Goal: Find specific page/section

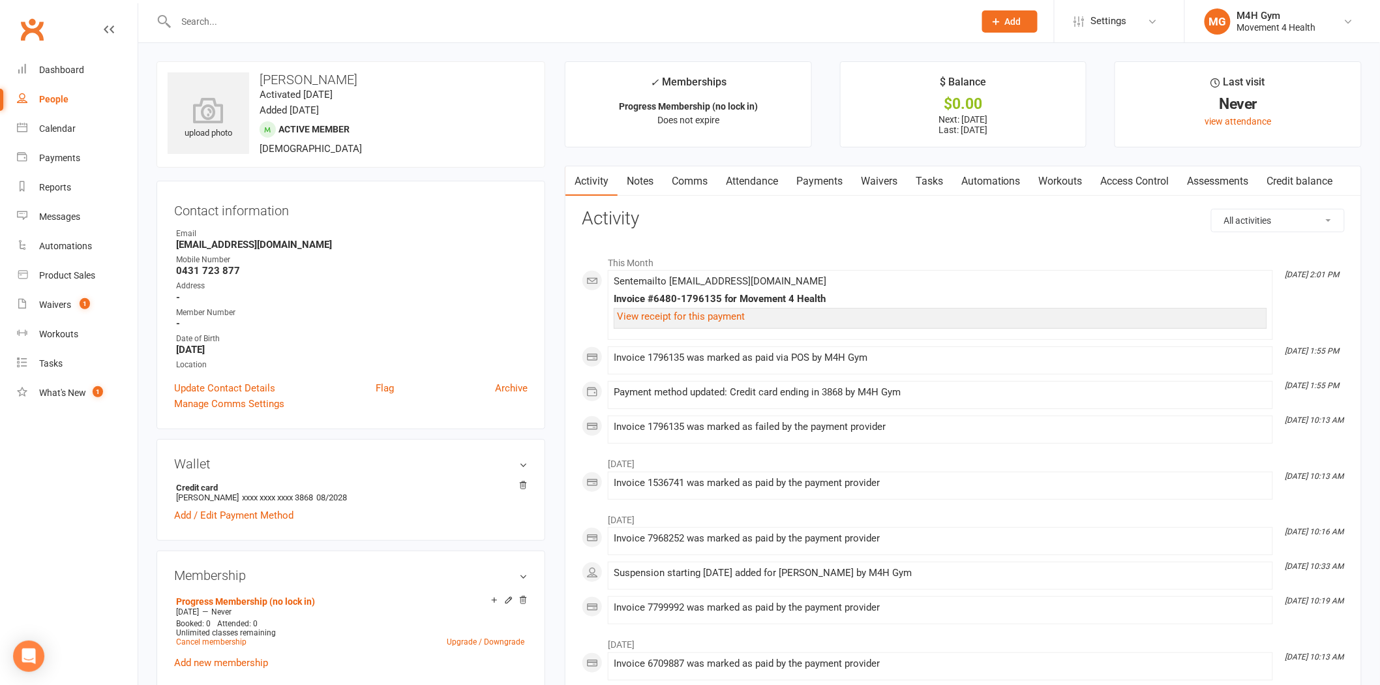
click at [200, 12] on input "text" at bounding box center [568, 21] width 793 height 18
type input "[PERSON_NAME]"
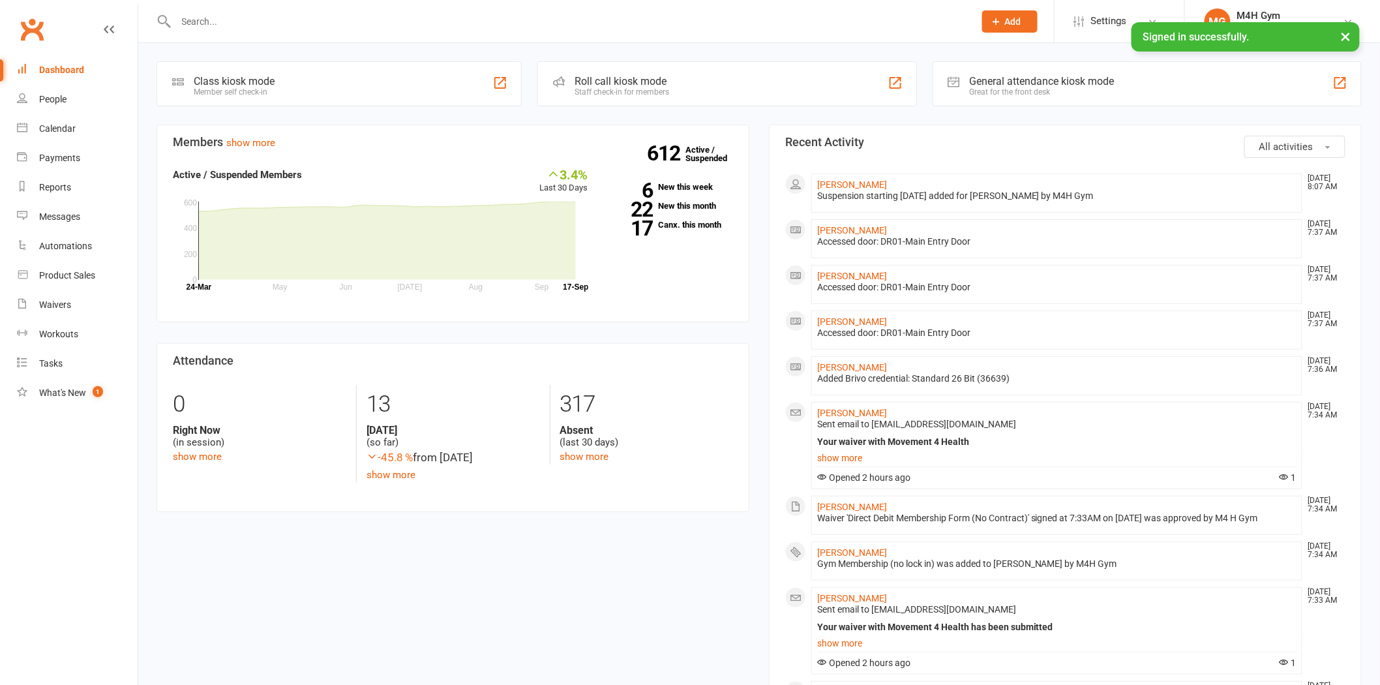
click at [220, 20] on input "text" at bounding box center [568, 21] width 793 height 18
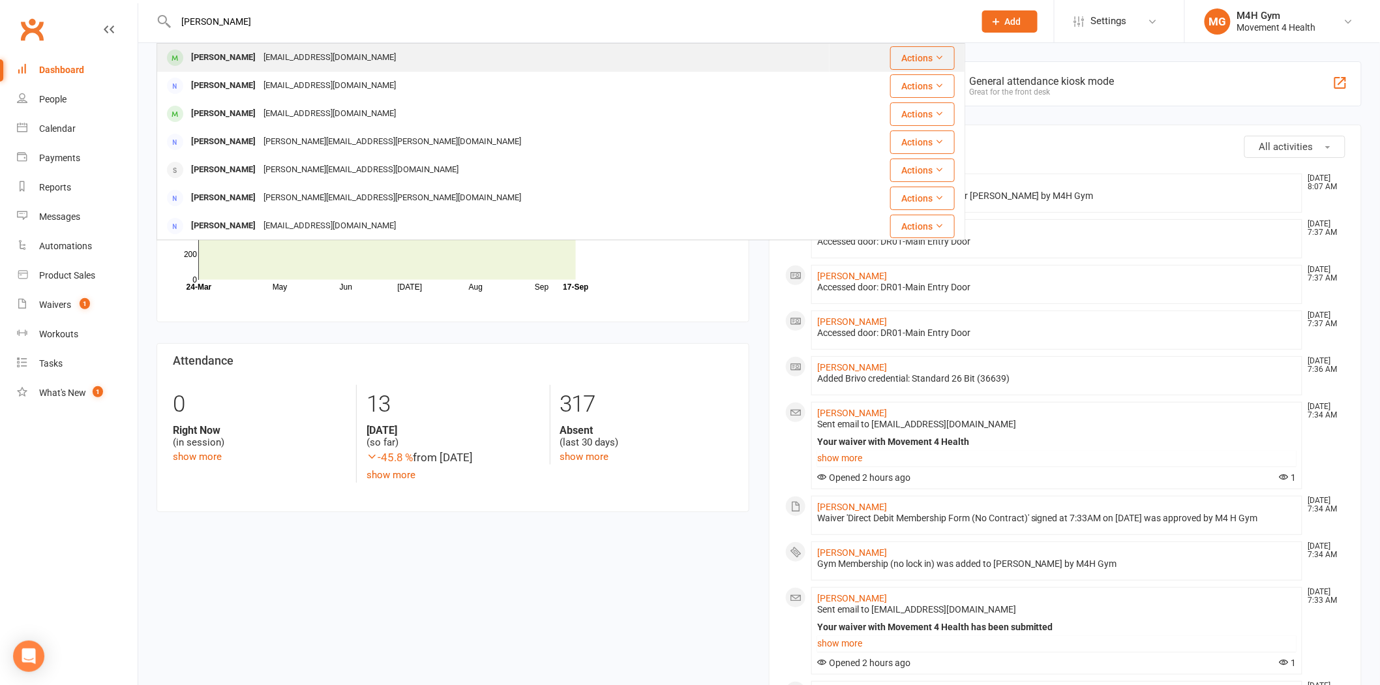
type input "[PERSON_NAME]"
click at [218, 54] on div "[PERSON_NAME]" at bounding box center [223, 57] width 72 height 19
